Goal: Task Accomplishment & Management: Manage account settings

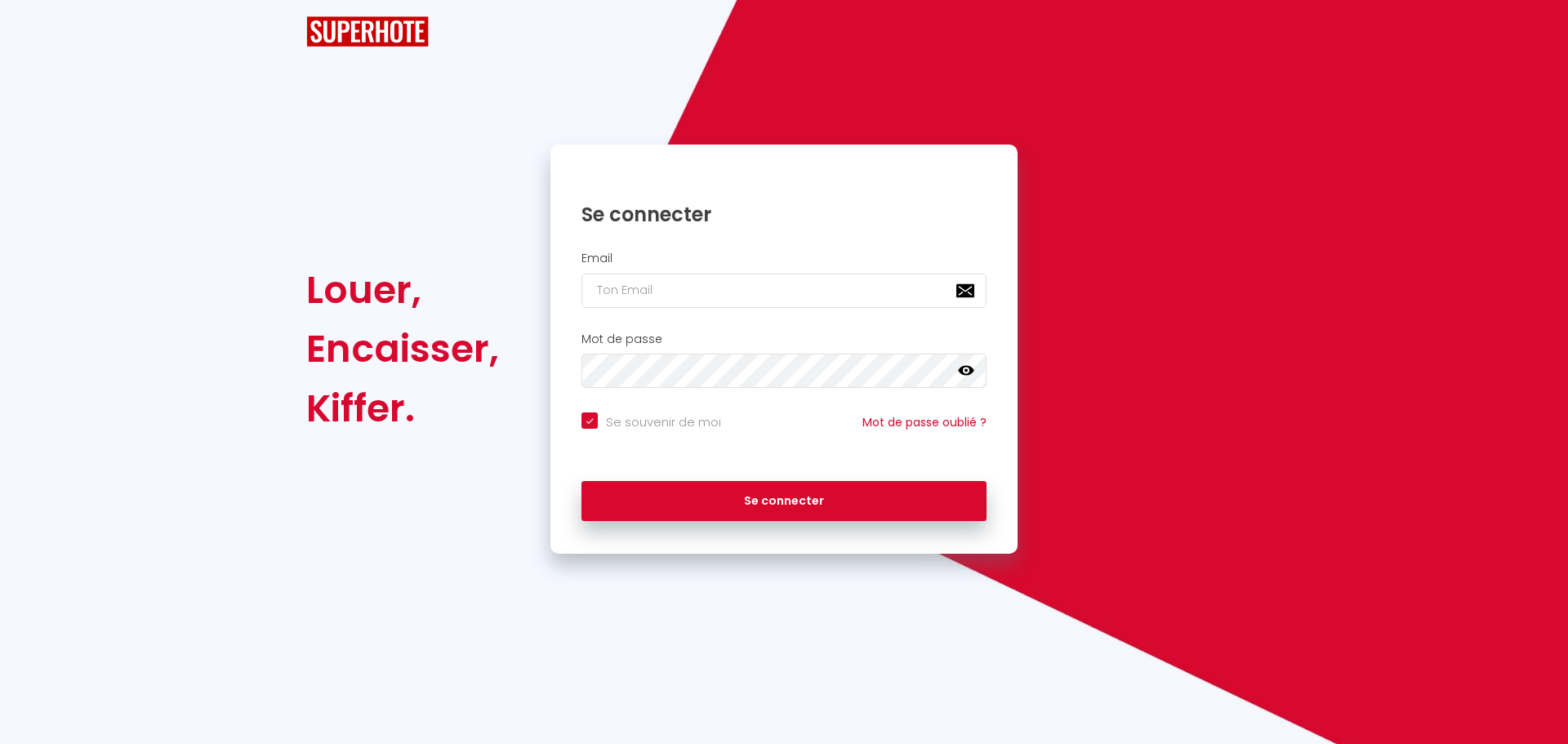
checkbox input "true"
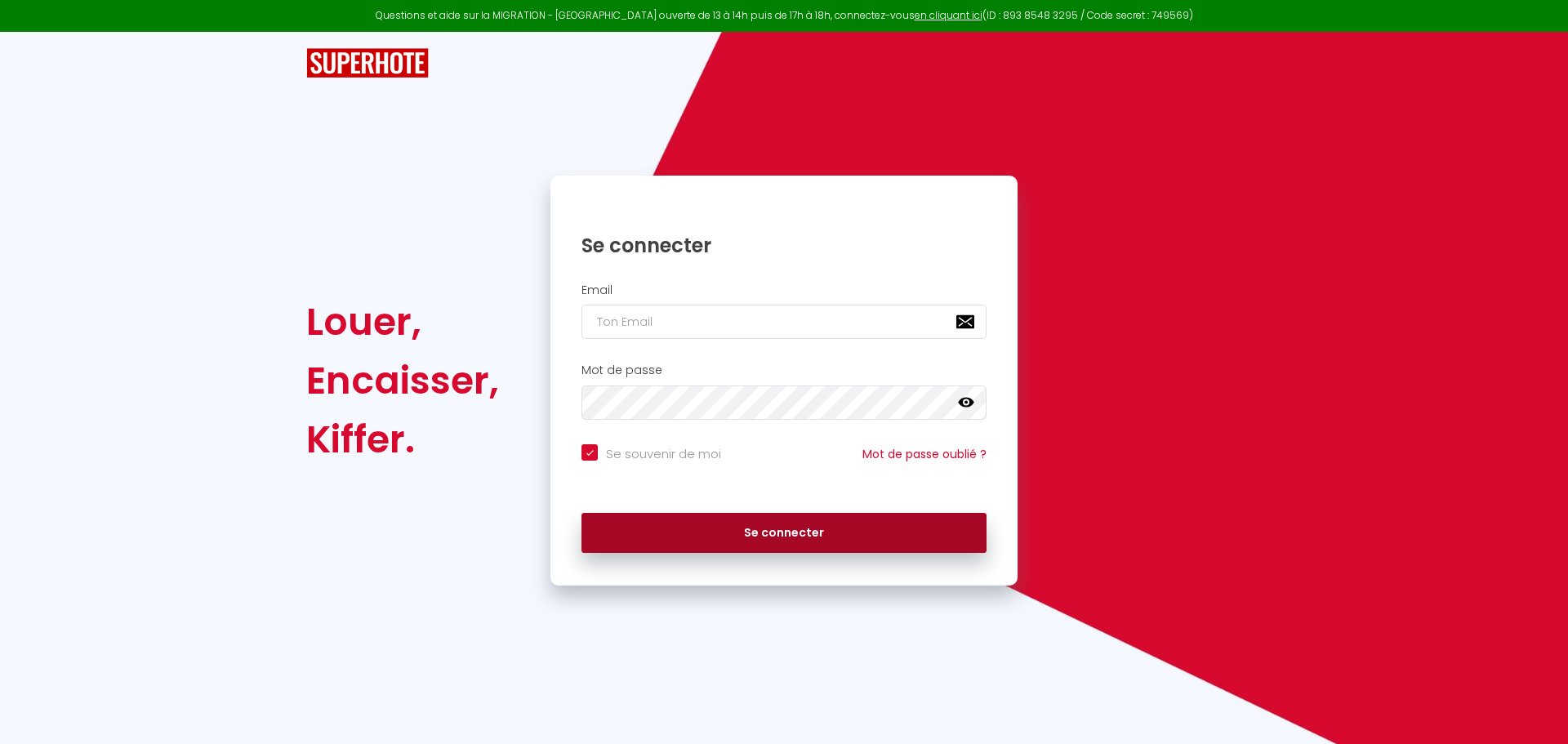
type input "[EMAIL_ADDRESS][DOMAIN_NAME]"
click at [820, 531] on button "Se connecter" at bounding box center [783, 534] width 405 height 41
checkbox input "true"
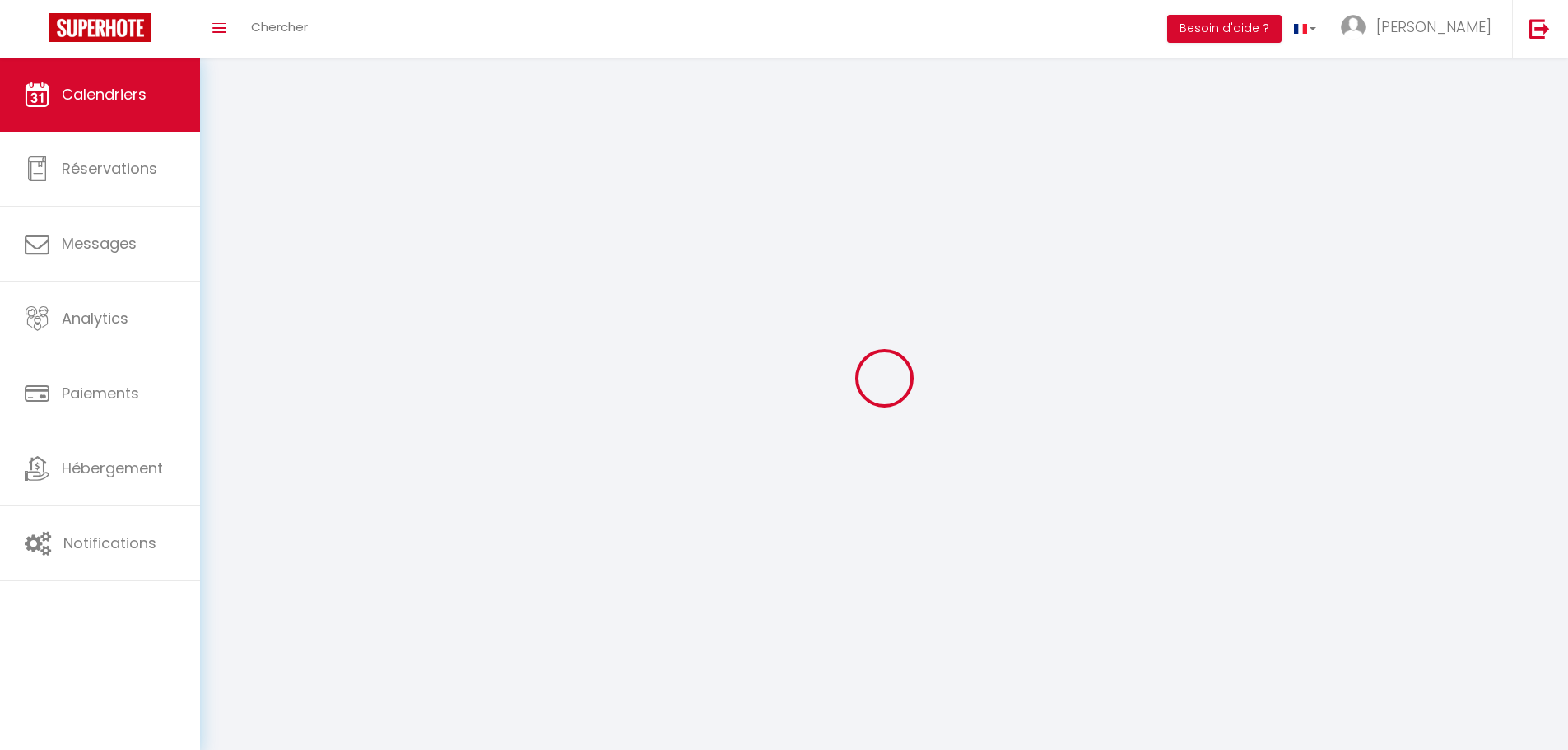
select select
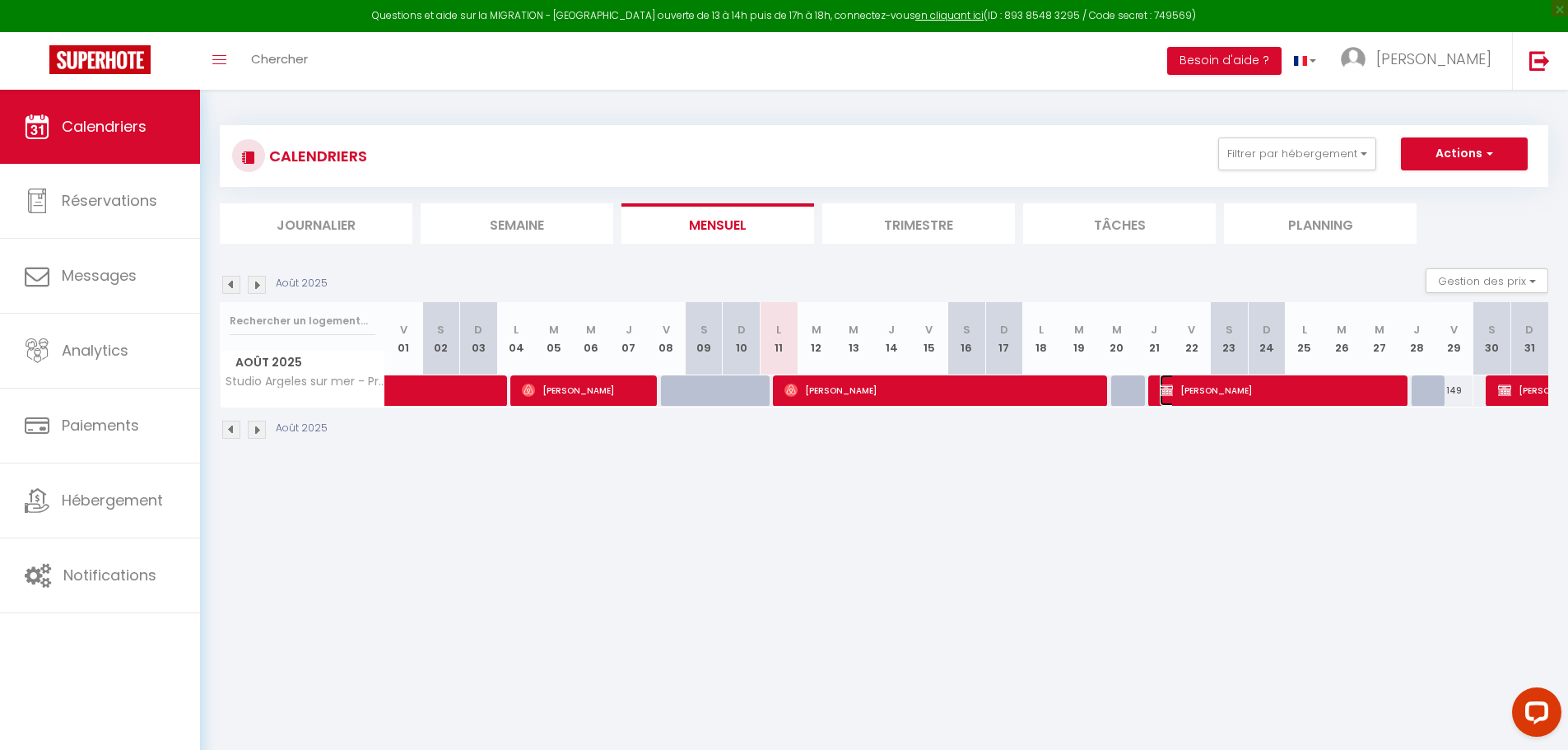
click at [1184, 392] on span "[PERSON_NAME]" at bounding box center [1280, 390] width 240 height 32
select select "KO"
select select "0"
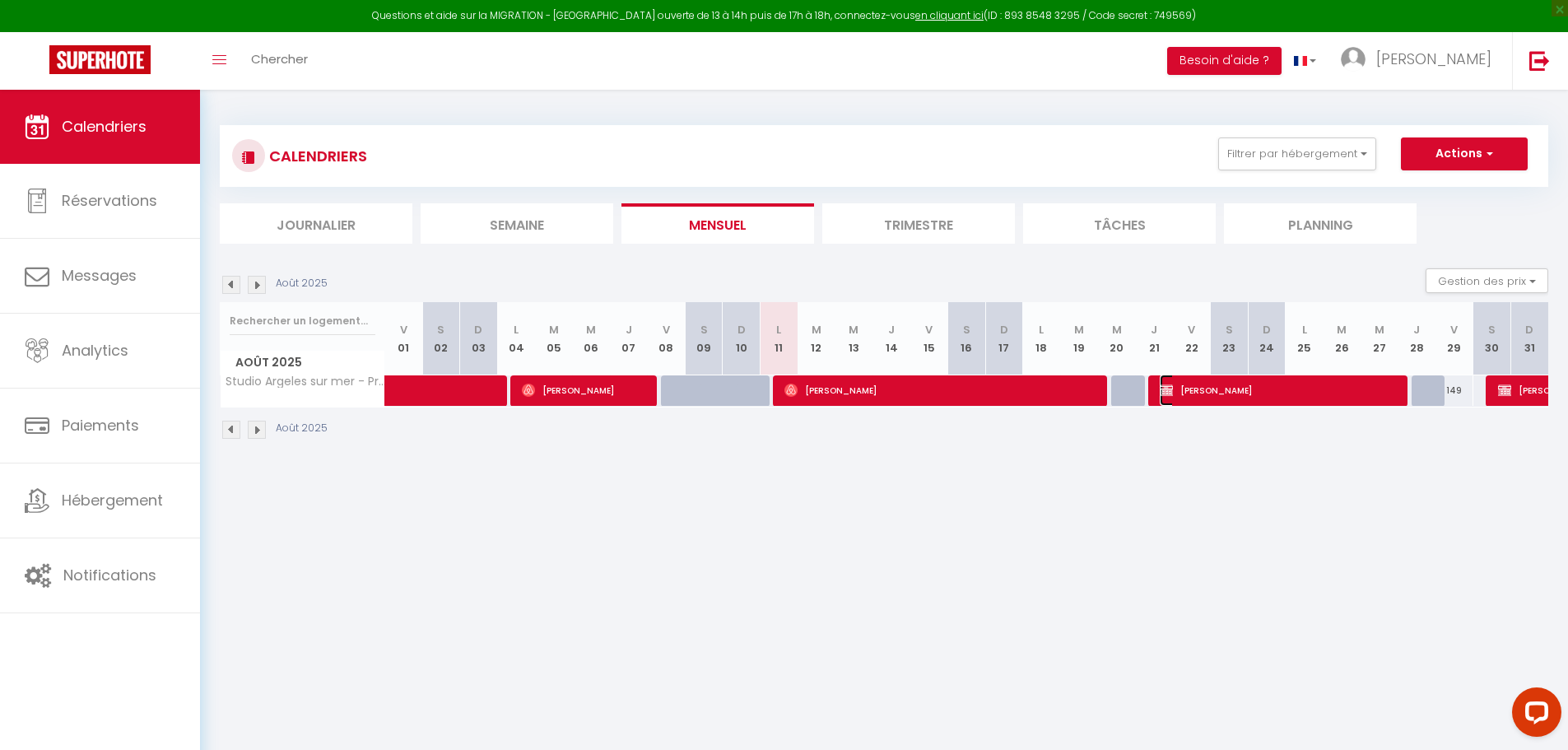
select select "1"
select select
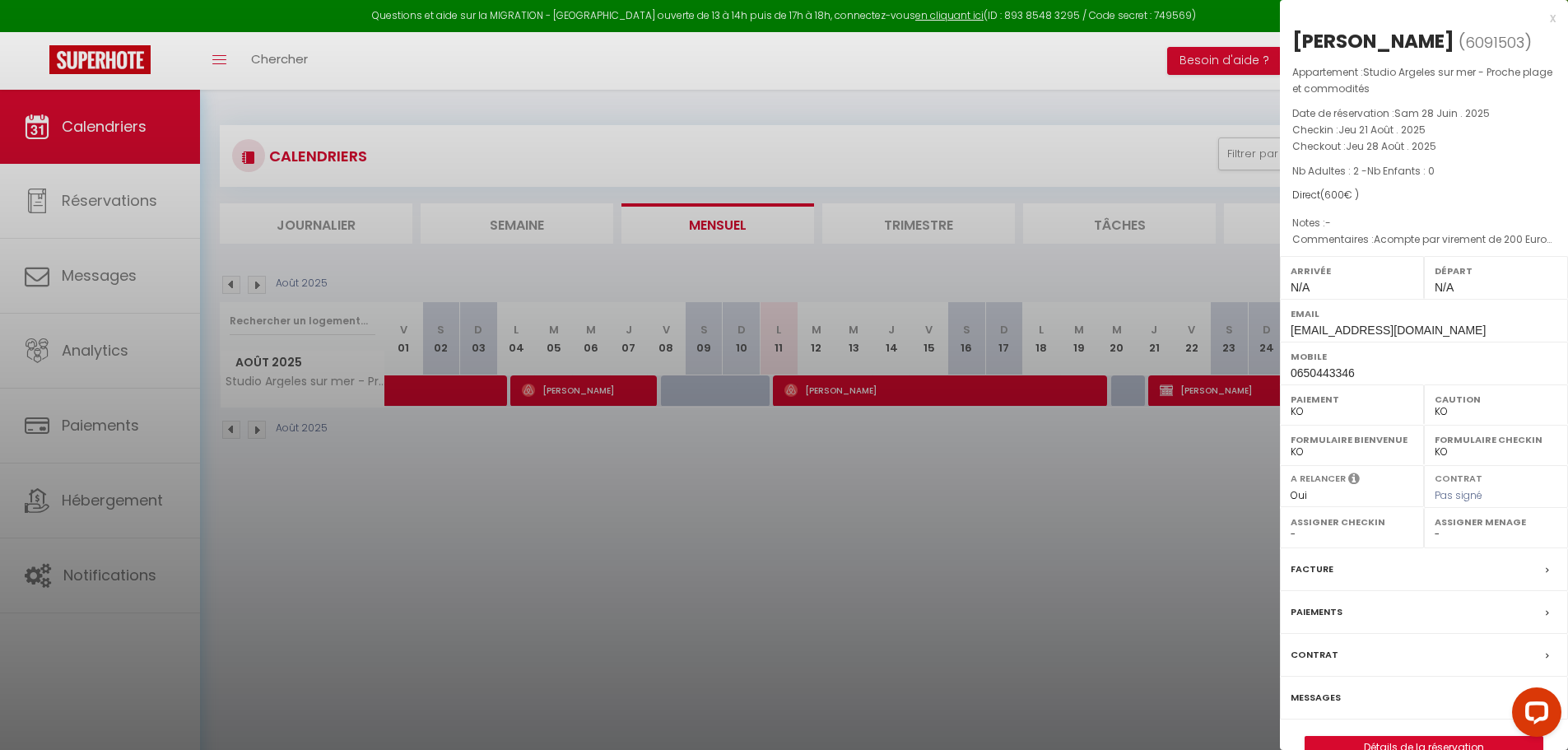
click at [1133, 425] on div at bounding box center [784, 375] width 1568 height 750
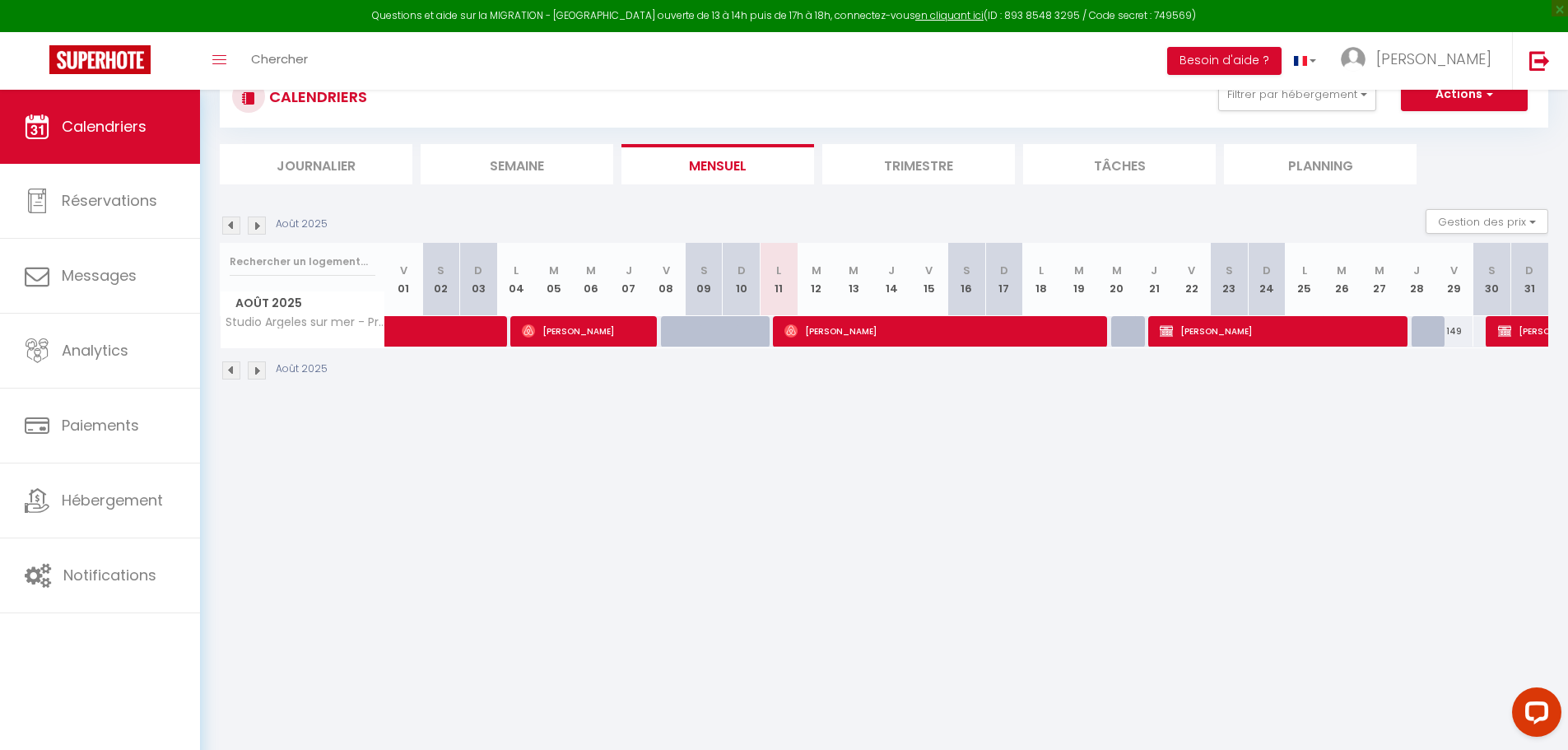
scroll to position [90, 0]
